Goal: Information Seeking & Learning: Compare options

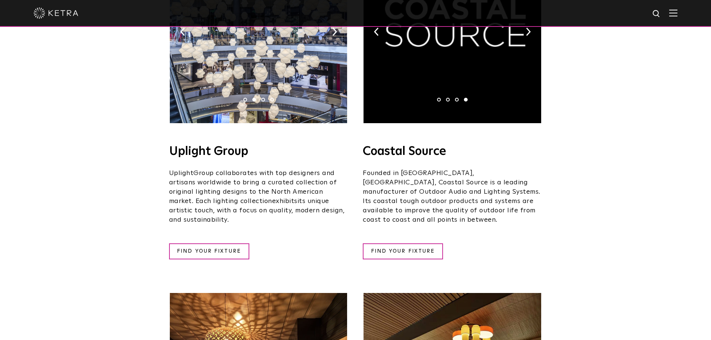
scroll to position [411, 0]
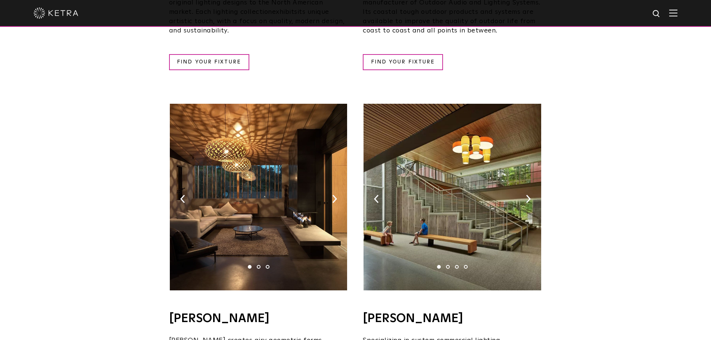
click at [257, 265] on li "2" at bounding box center [259, 267] width 4 height 4
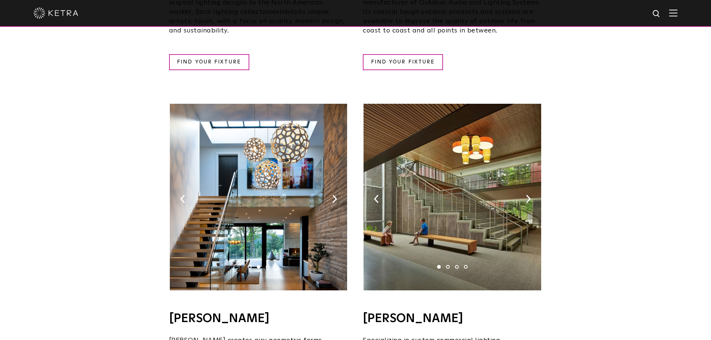
click at [267, 265] on li "3" at bounding box center [268, 267] width 4 height 4
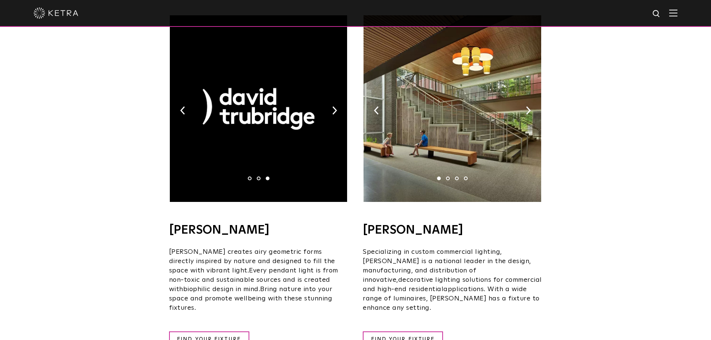
scroll to position [597, 0]
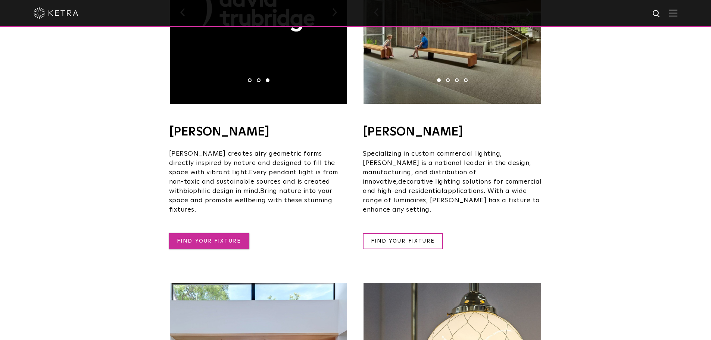
click at [208, 233] on link "FIND YOUR FIXTURE" at bounding box center [209, 241] width 80 height 16
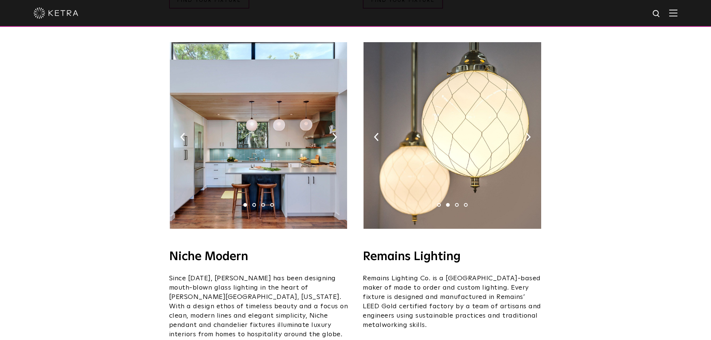
scroll to position [916, 0]
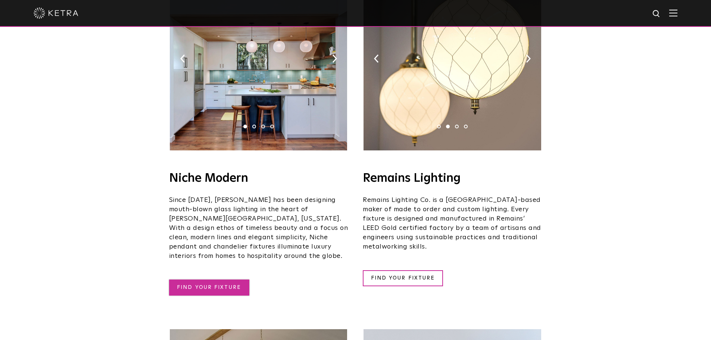
click at [206, 280] on link "FIND YOUR FIXTURE" at bounding box center [209, 288] width 80 height 16
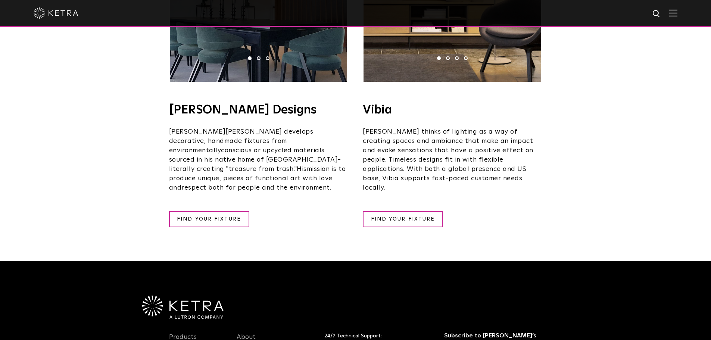
scroll to position [1456, 0]
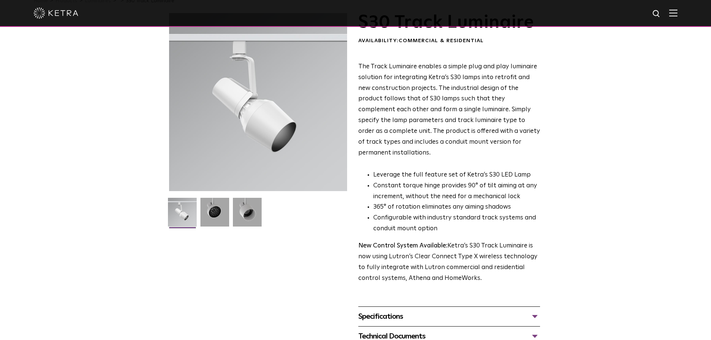
scroll to position [112, 0]
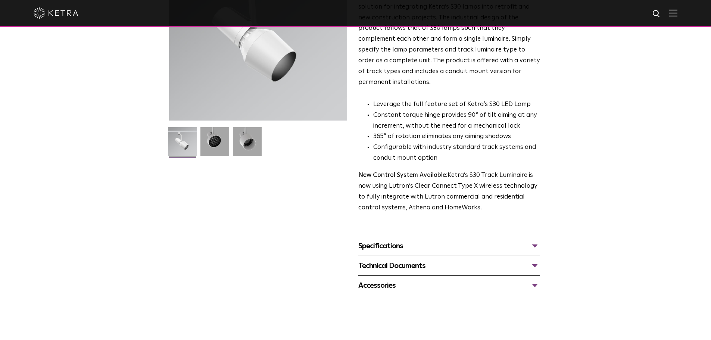
click at [416, 240] on div "Specifications" at bounding box center [449, 246] width 182 height 12
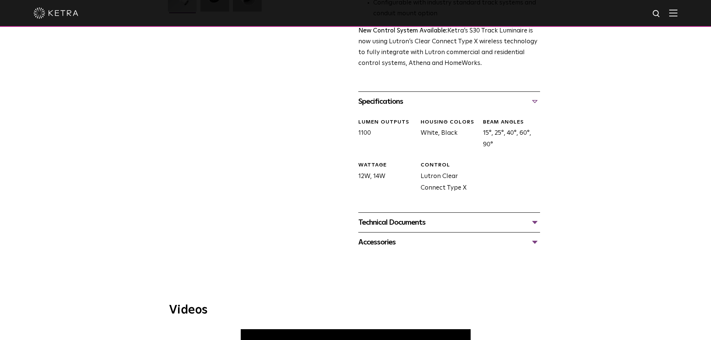
scroll to position [261, 0]
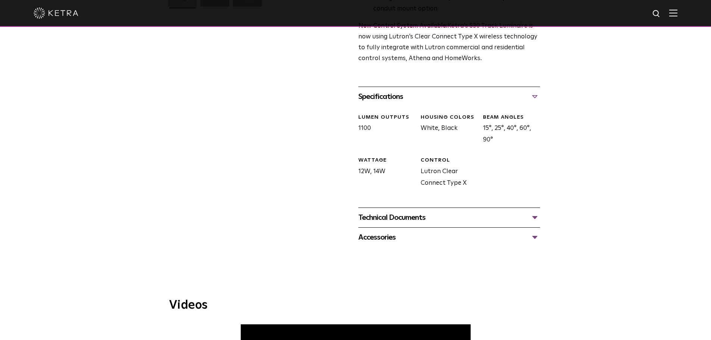
click at [395, 212] on div "Technical Documents" at bounding box center [449, 218] width 182 height 12
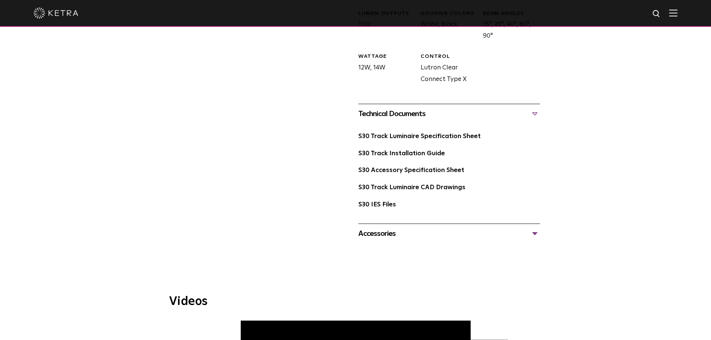
scroll to position [373, 0]
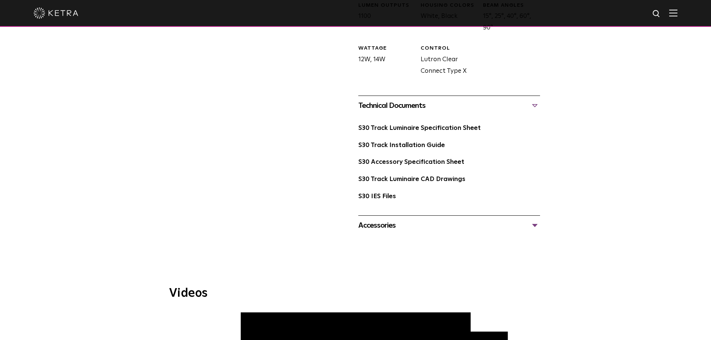
click at [389, 220] on div "Accessories" at bounding box center [449, 226] width 182 height 12
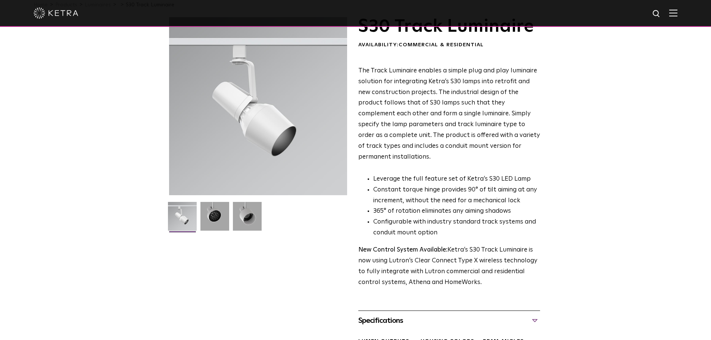
scroll to position [0, 0]
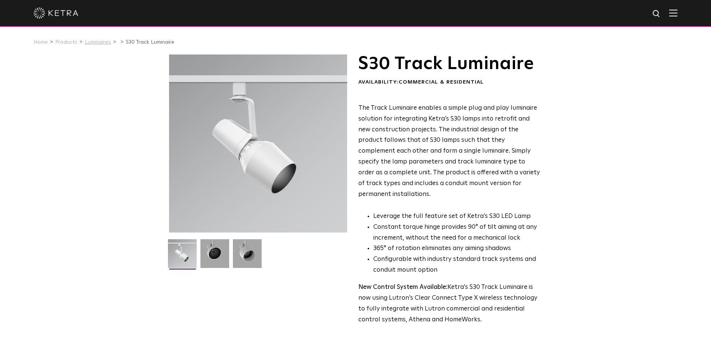
click at [93, 44] on link "Luminaires" at bounding box center [98, 42] width 26 height 5
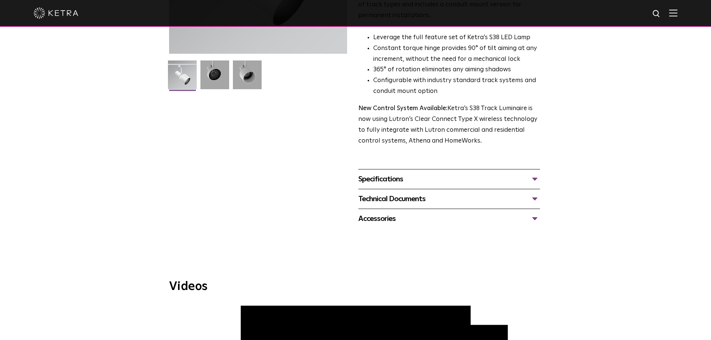
scroll to position [187, 0]
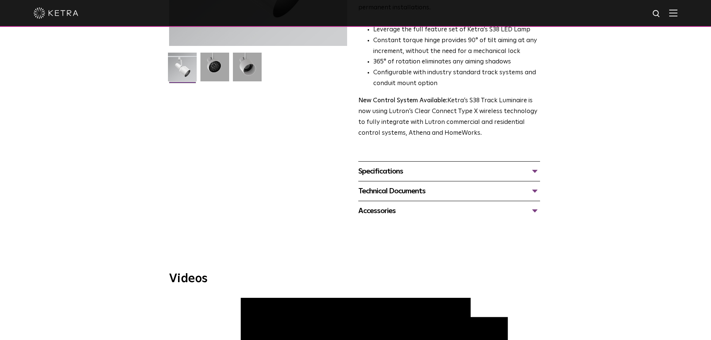
click at [380, 165] on div "Specifications" at bounding box center [449, 171] width 182 height 12
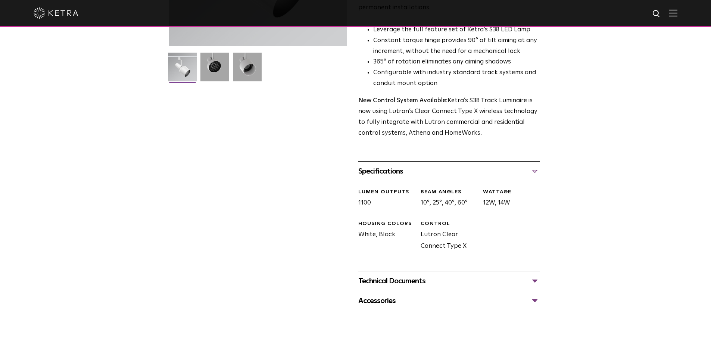
click at [380, 165] on div "Specifications" at bounding box center [449, 171] width 182 height 12
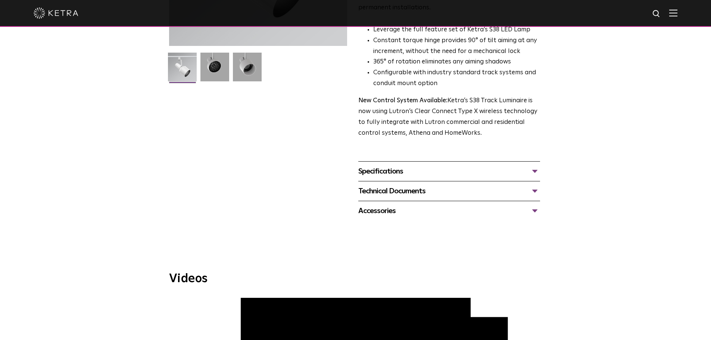
click at [381, 185] on div "Technical Documents" at bounding box center [449, 191] width 182 height 12
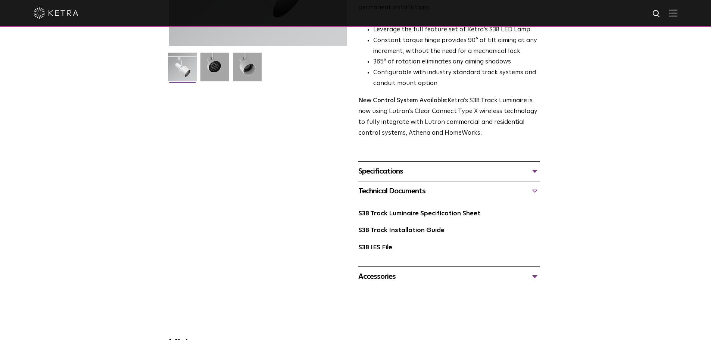
click at [381, 185] on div "Technical Documents" at bounding box center [449, 191] width 182 height 12
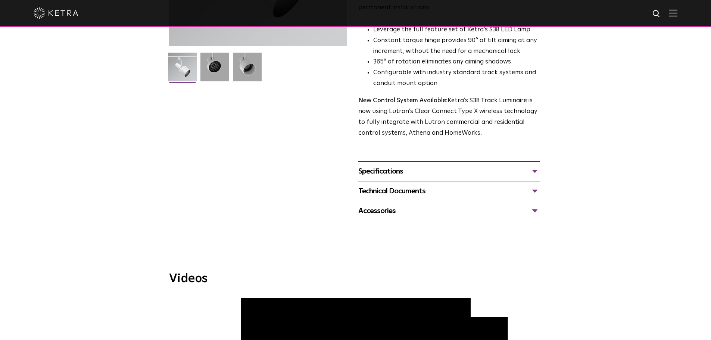
click at [379, 205] on div "Accessories" at bounding box center [449, 211] width 182 height 12
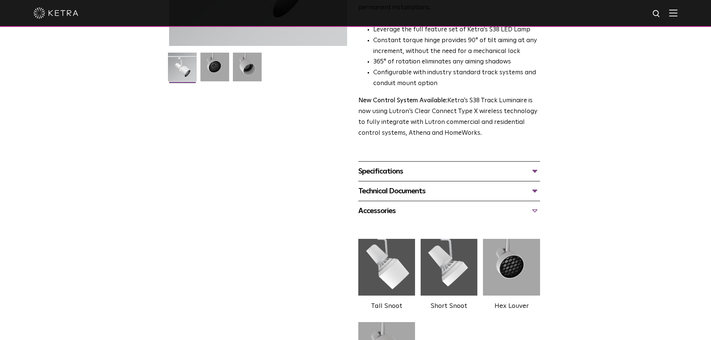
click at [377, 201] on div "Accessories Tall Snoot Short Snoot Hex Louver 10 Baffle" at bounding box center [449, 302] width 182 height 202
click at [382, 205] on div "Accessories" at bounding box center [449, 211] width 182 height 12
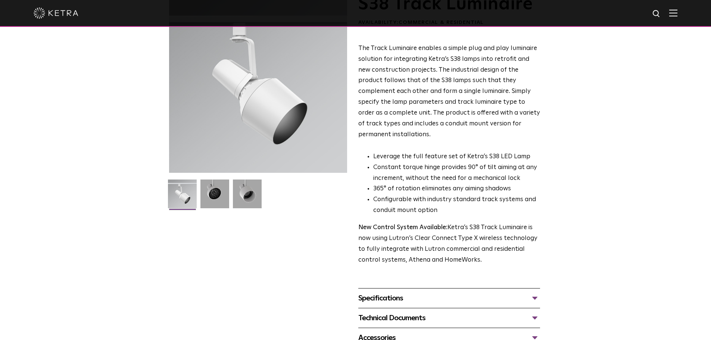
scroll to position [0, 0]
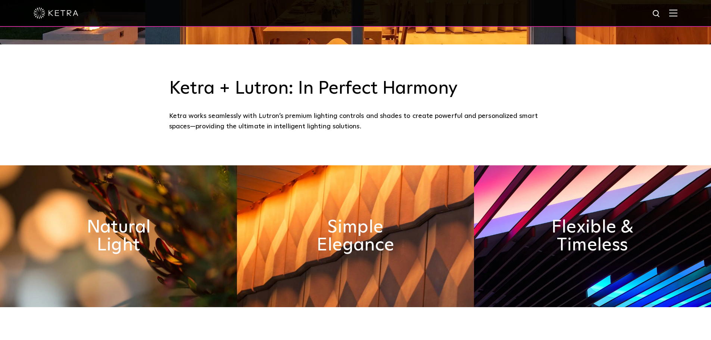
scroll to position [448, 0]
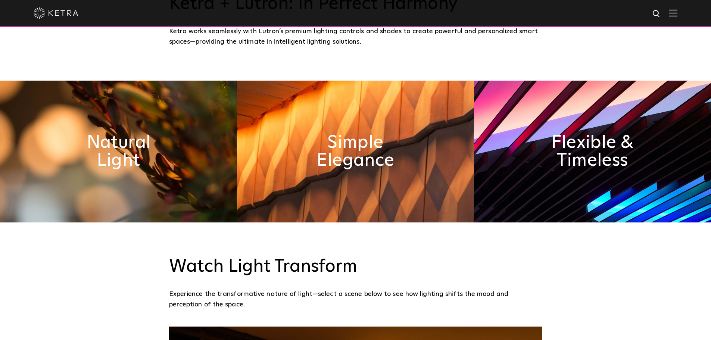
scroll to position [299, 0]
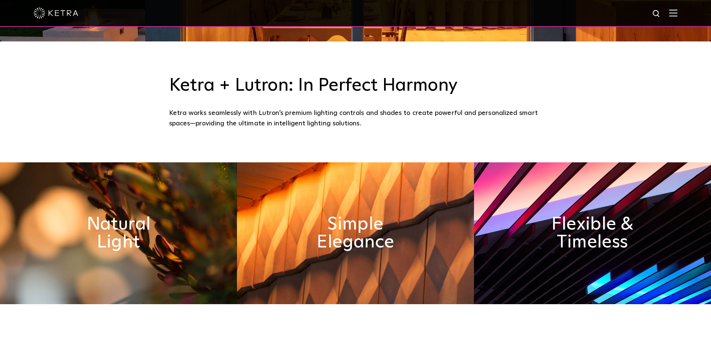
click at [678, 12] on img at bounding box center [673, 12] width 8 height 7
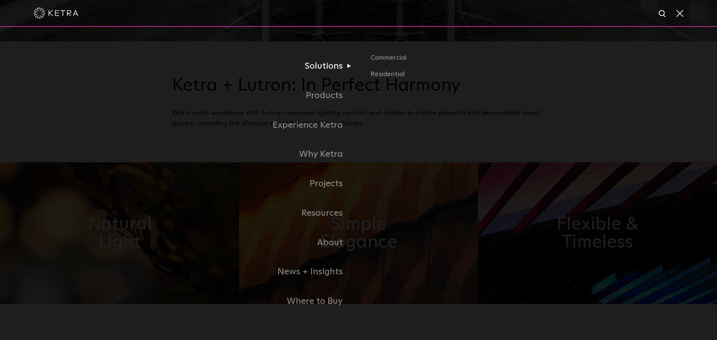
click at [202, 75] on link "Solutions" at bounding box center [265, 66] width 187 height 29
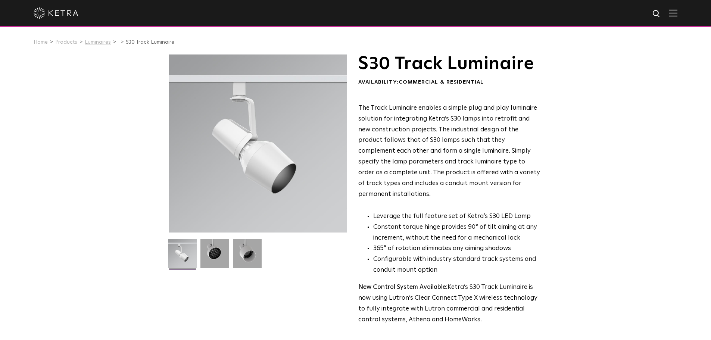
click at [95, 45] on link "Luminaires" at bounding box center [98, 42] width 26 height 5
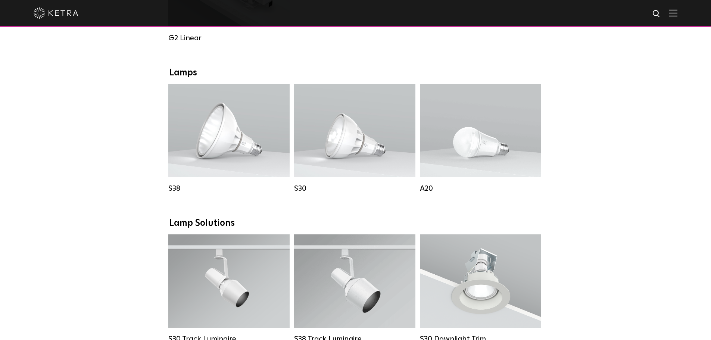
scroll to position [485, 0]
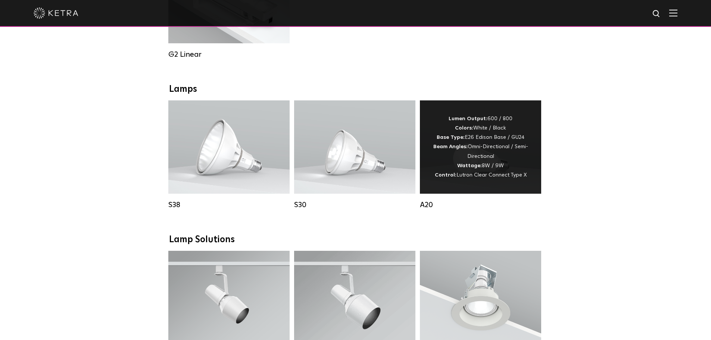
click at [479, 163] on div "Lumen Output: 600 / 800 Colors: White / Black Base Type: E26 Edison Base / GU24…" at bounding box center [480, 147] width 99 height 66
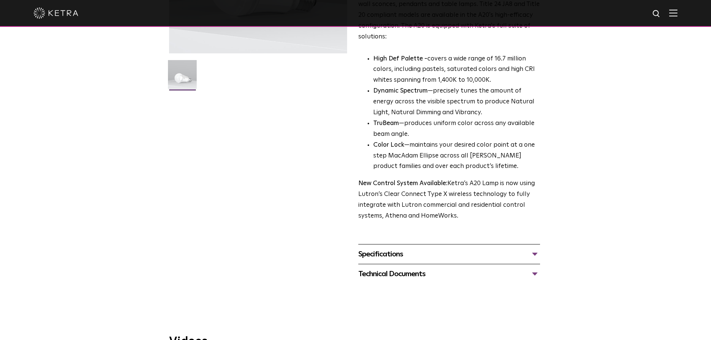
scroll to position [187, 0]
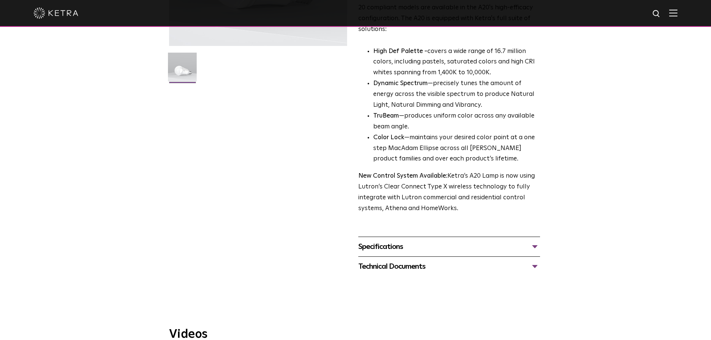
click at [414, 241] on div "Specifications" at bounding box center [449, 247] width 182 height 12
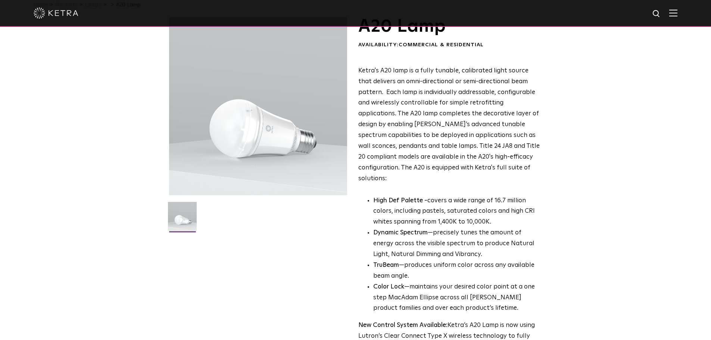
scroll to position [0, 0]
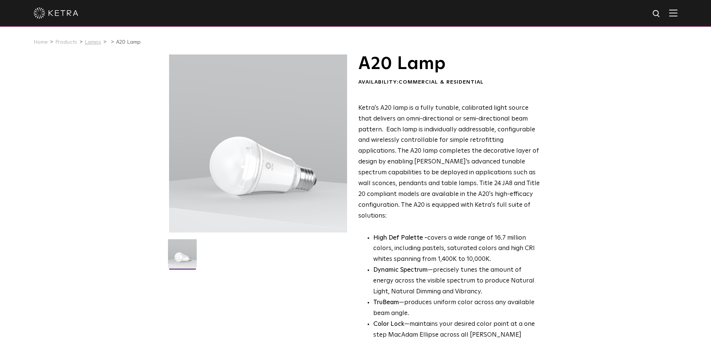
click at [92, 44] on link "Lamps" at bounding box center [93, 42] width 16 height 5
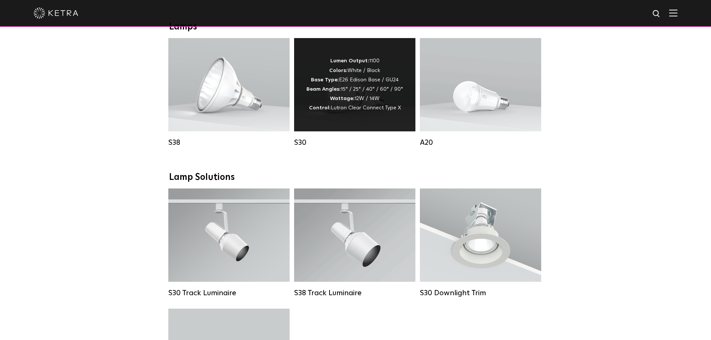
click at [347, 86] on div "Lumen Output: 1100 Colors: White / Black Base Type: E26 Edison Base / GU24 Beam…" at bounding box center [354, 84] width 97 height 56
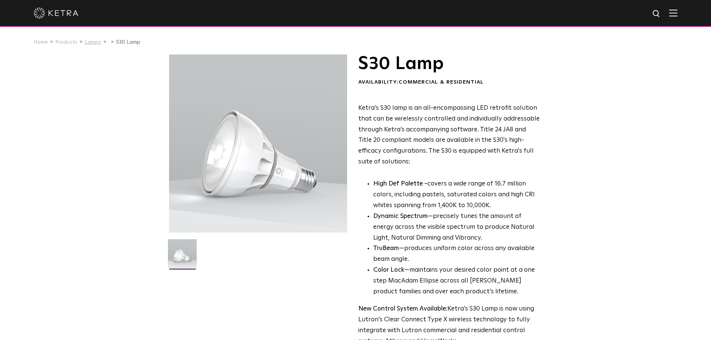
click at [90, 43] on link "Lamps" at bounding box center [93, 42] width 16 height 5
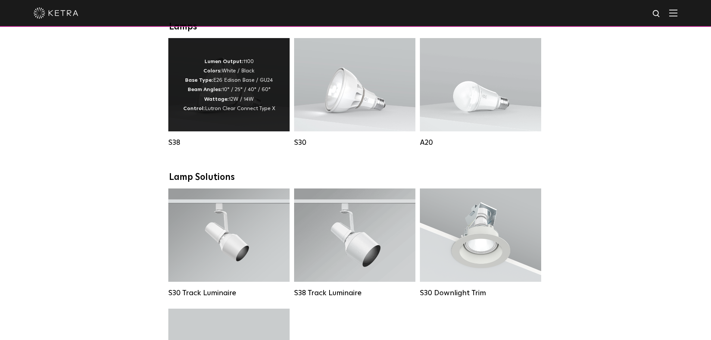
click at [203, 111] on strong "Control:" at bounding box center [194, 108] width 22 height 5
